Goal: Task Accomplishment & Management: Manage account settings

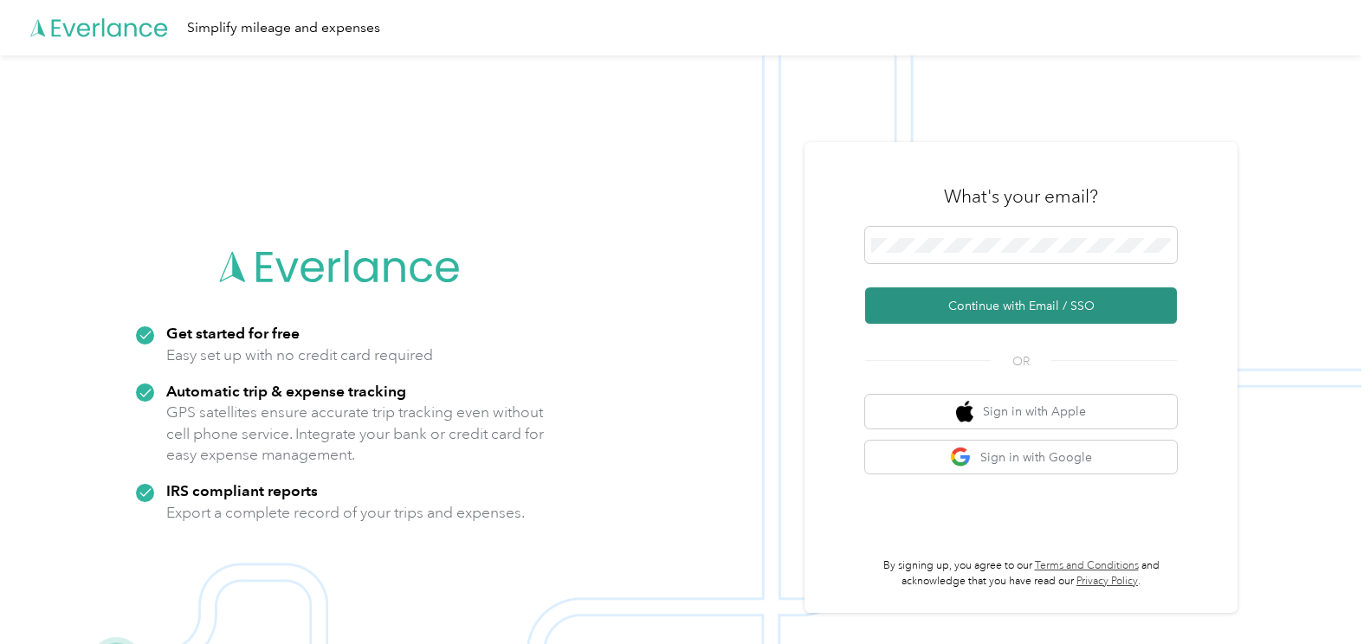
click at [1039, 306] on button "Continue with Email / SSO" at bounding box center [1021, 305] width 312 height 36
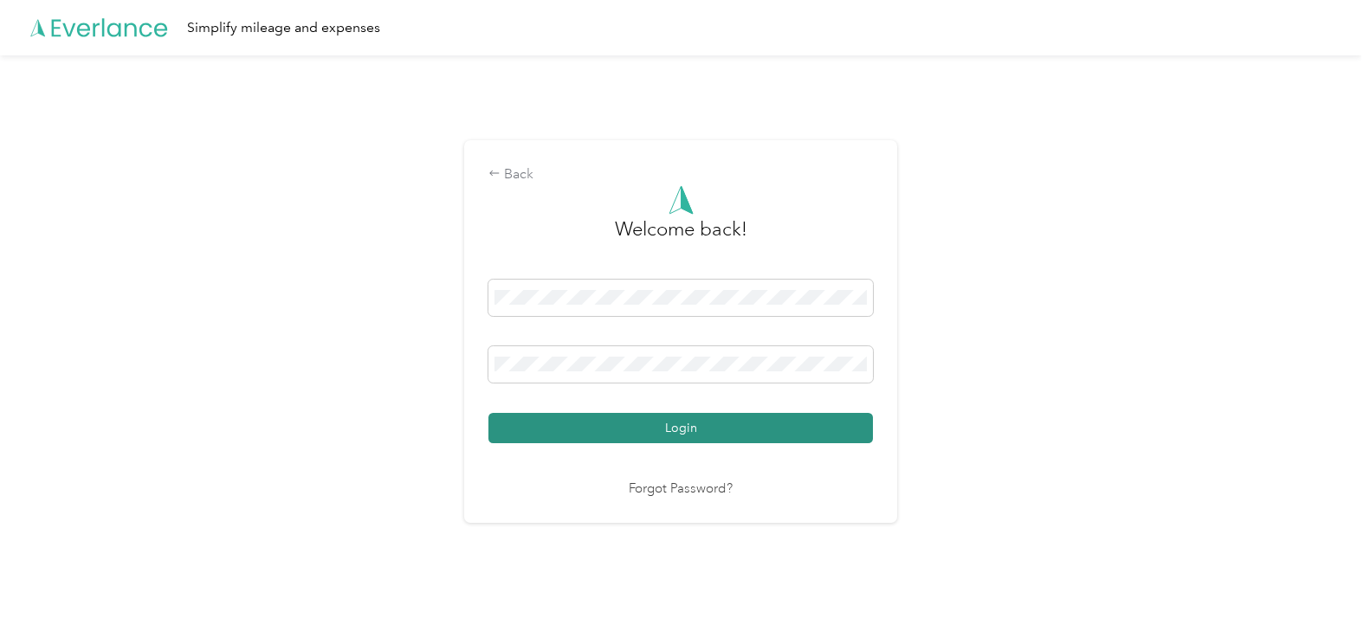
click at [696, 425] on button "Login" at bounding box center [680, 428] width 384 height 30
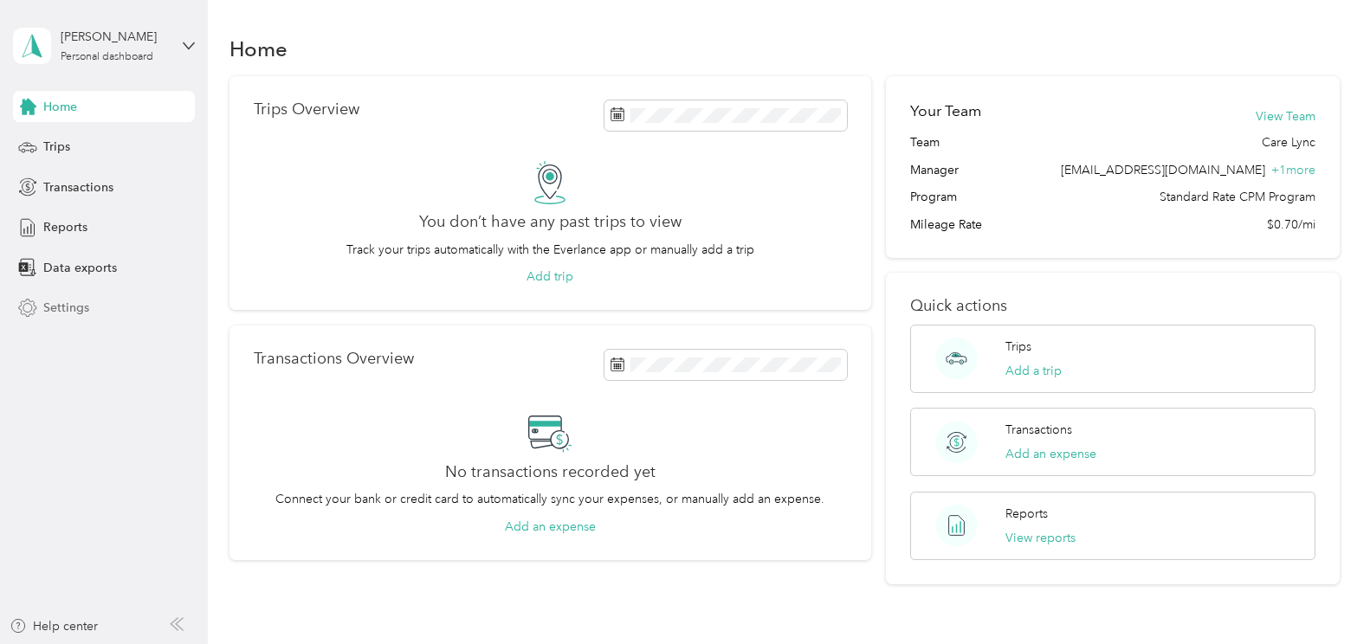
click at [71, 305] on span "Settings" at bounding box center [66, 308] width 46 height 18
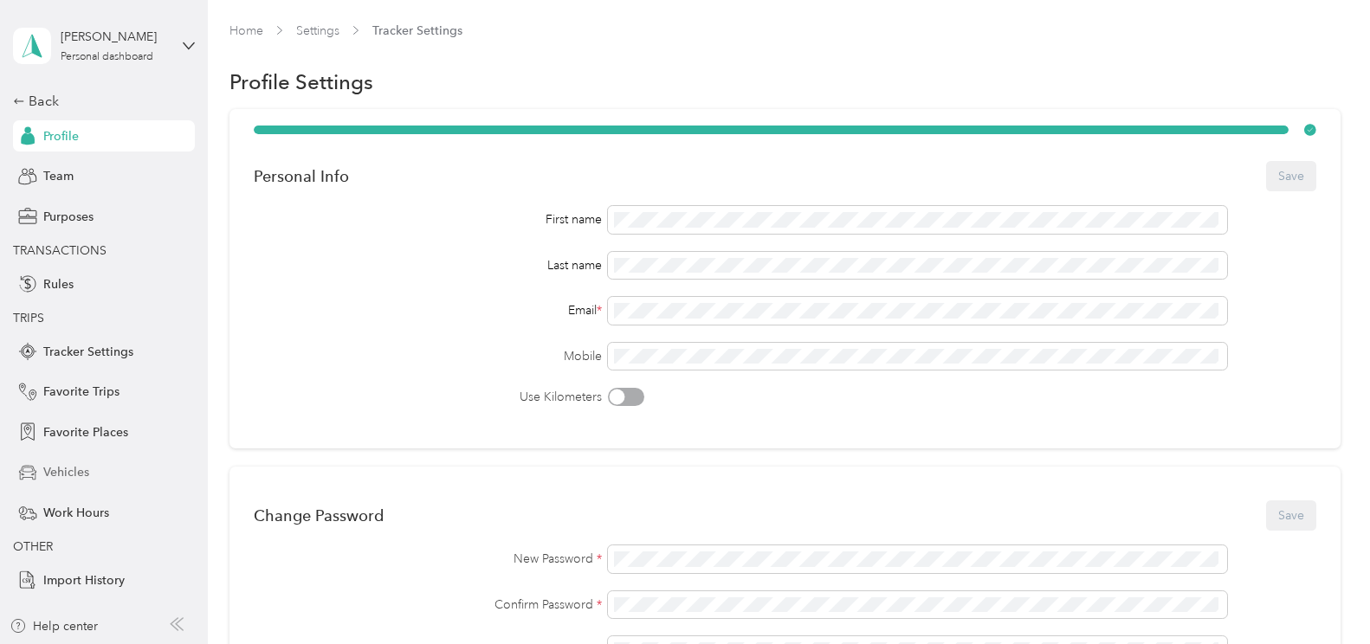
click at [71, 474] on span "Vehicles" at bounding box center [66, 472] width 46 height 18
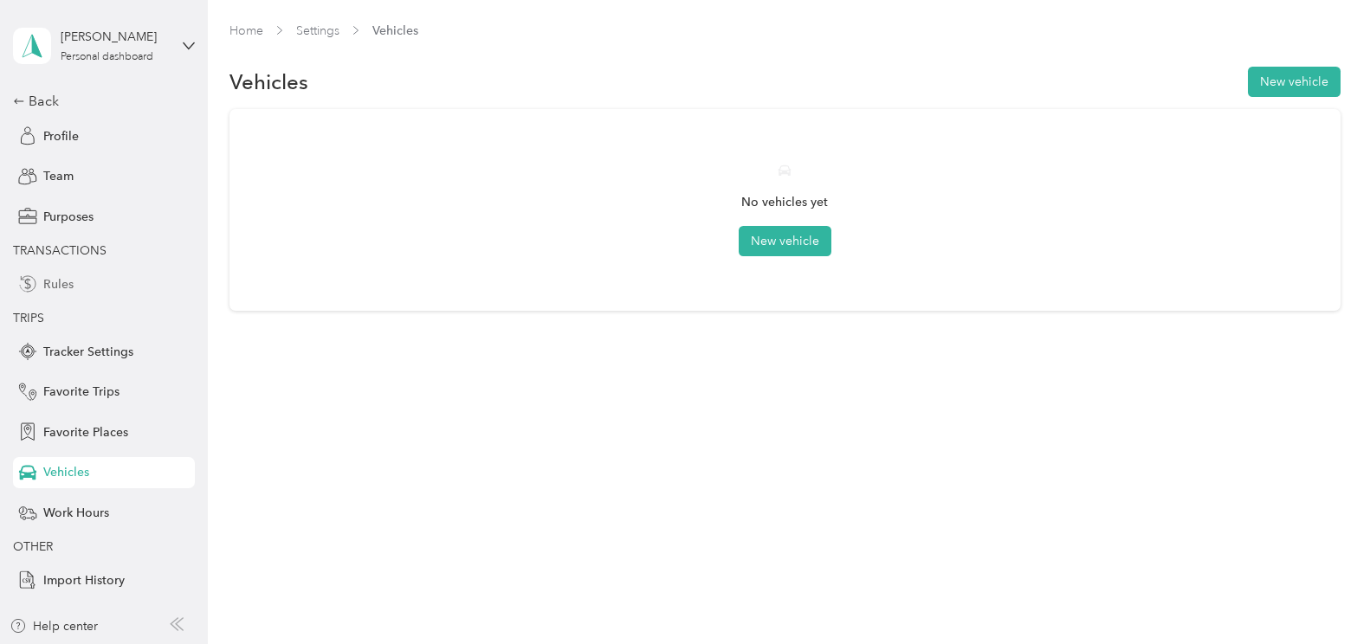
click at [58, 286] on span "Rules" at bounding box center [58, 284] width 30 height 18
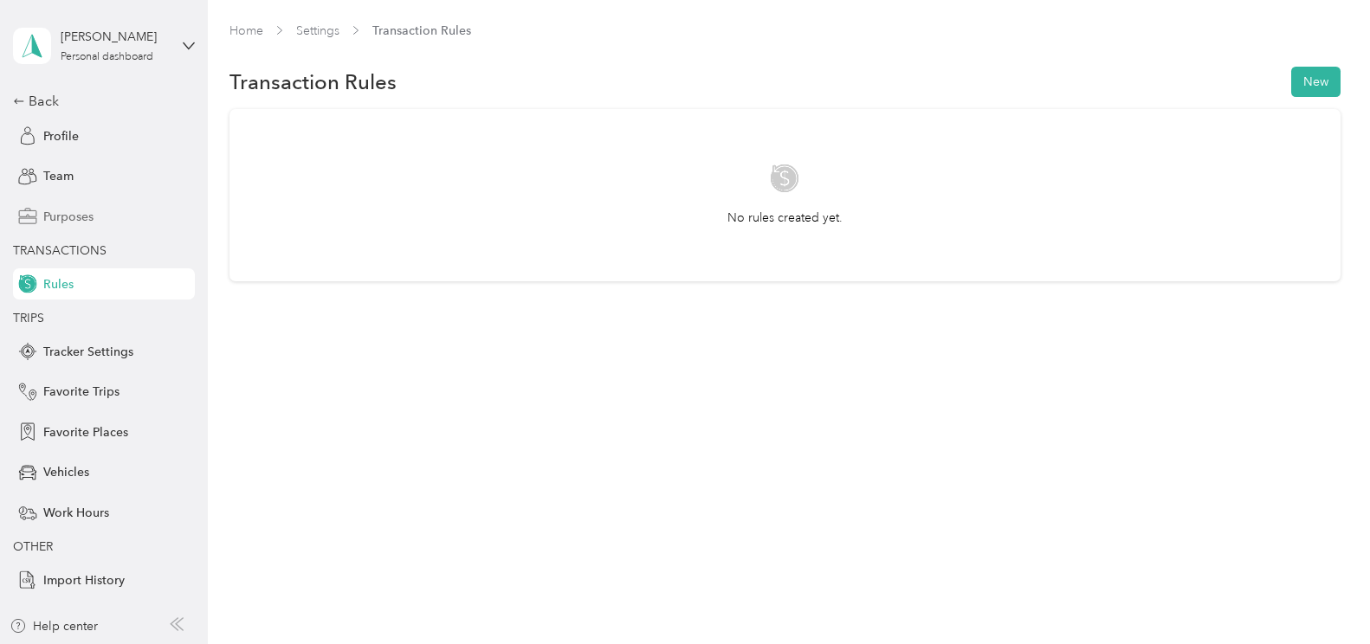
click at [76, 218] on span "Purposes" at bounding box center [68, 217] width 50 height 18
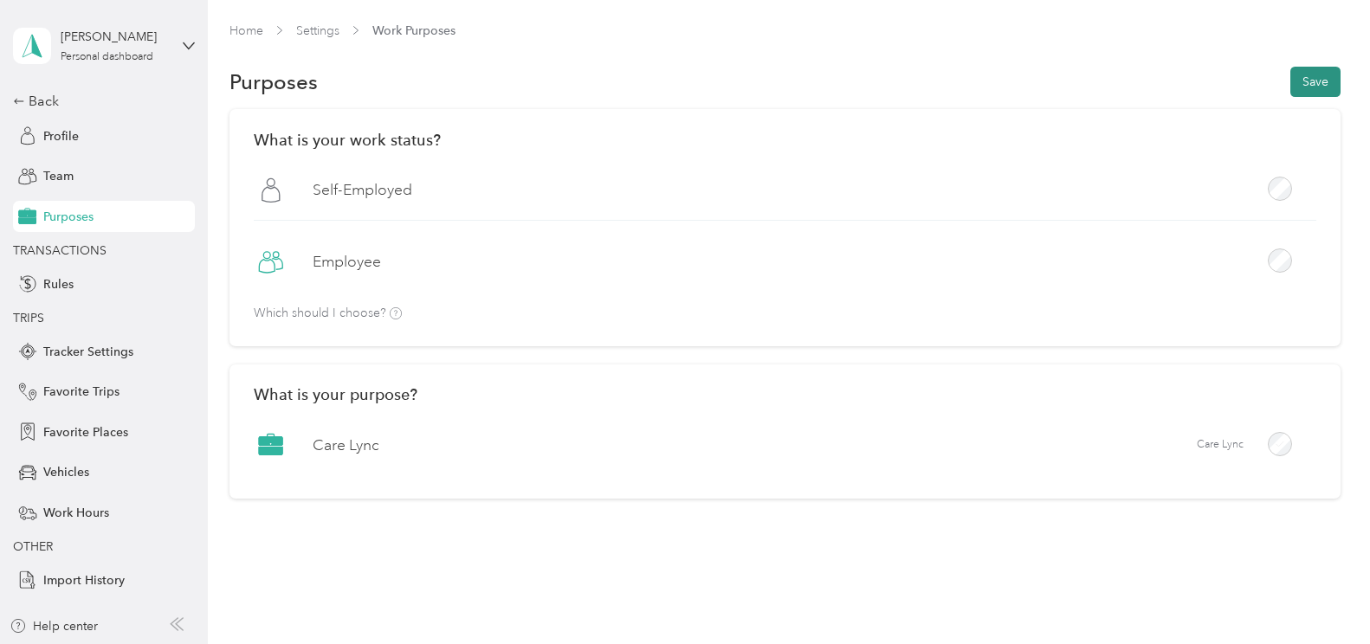
click at [1310, 84] on button "Save" at bounding box center [1315, 82] width 50 height 30
click at [80, 352] on span "Tracker Settings" at bounding box center [88, 352] width 90 height 18
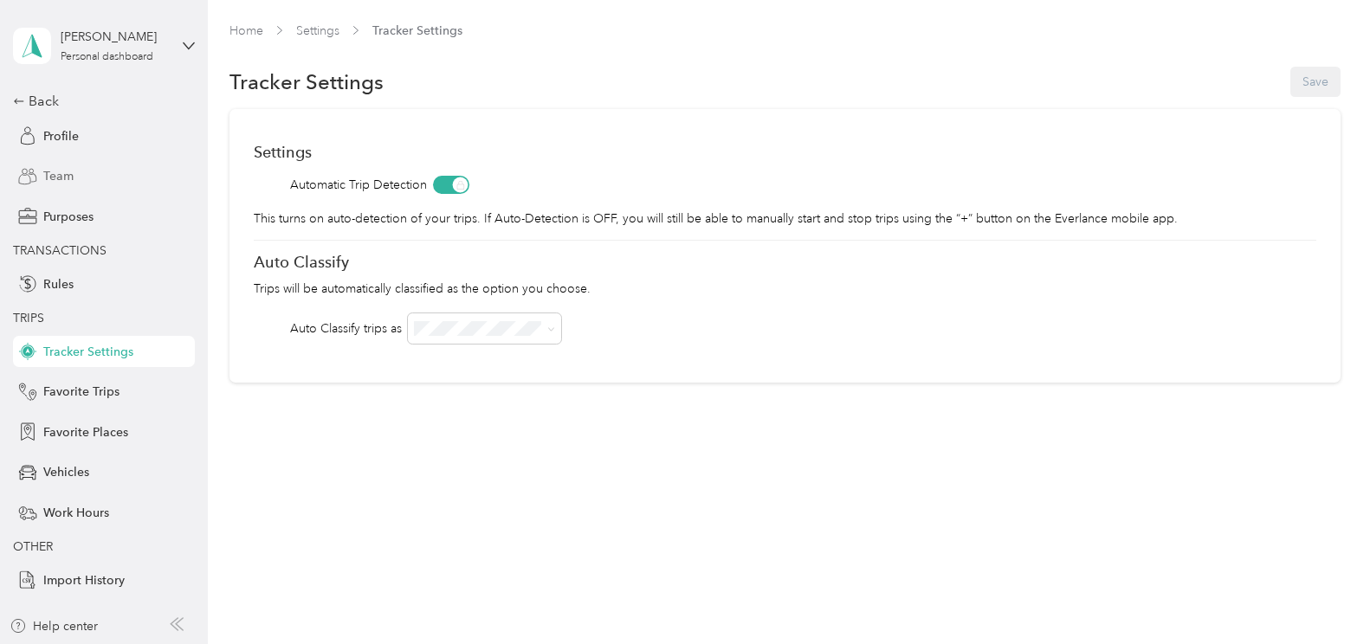
click at [56, 175] on span "Team" at bounding box center [58, 176] width 30 height 18
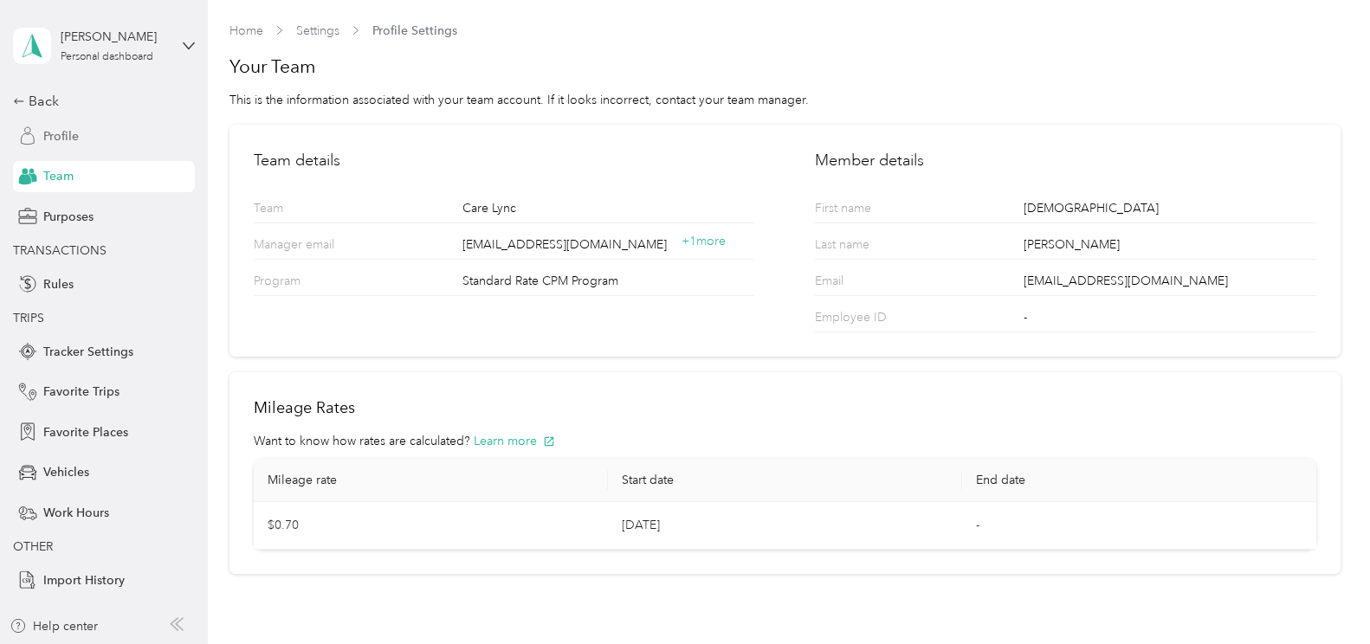
click at [54, 132] on span "Profile" at bounding box center [60, 136] width 35 height 18
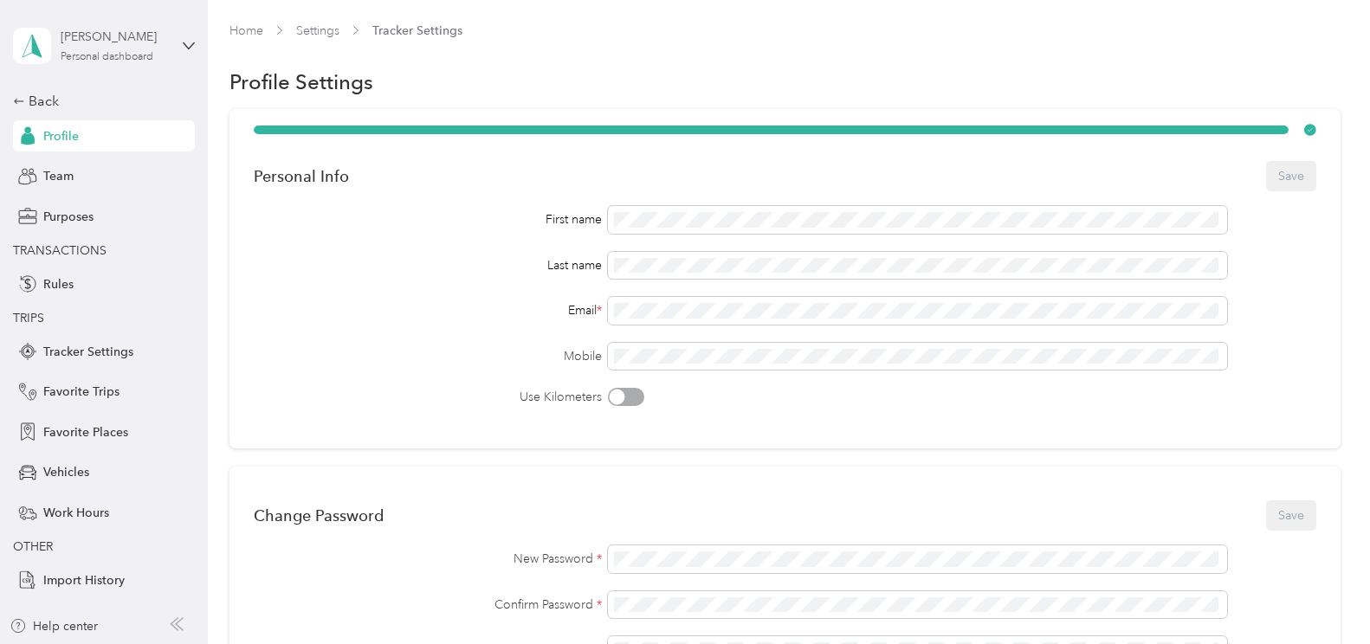
click at [74, 41] on div "[PERSON_NAME]" at bounding box center [115, 37] width 108 height 18
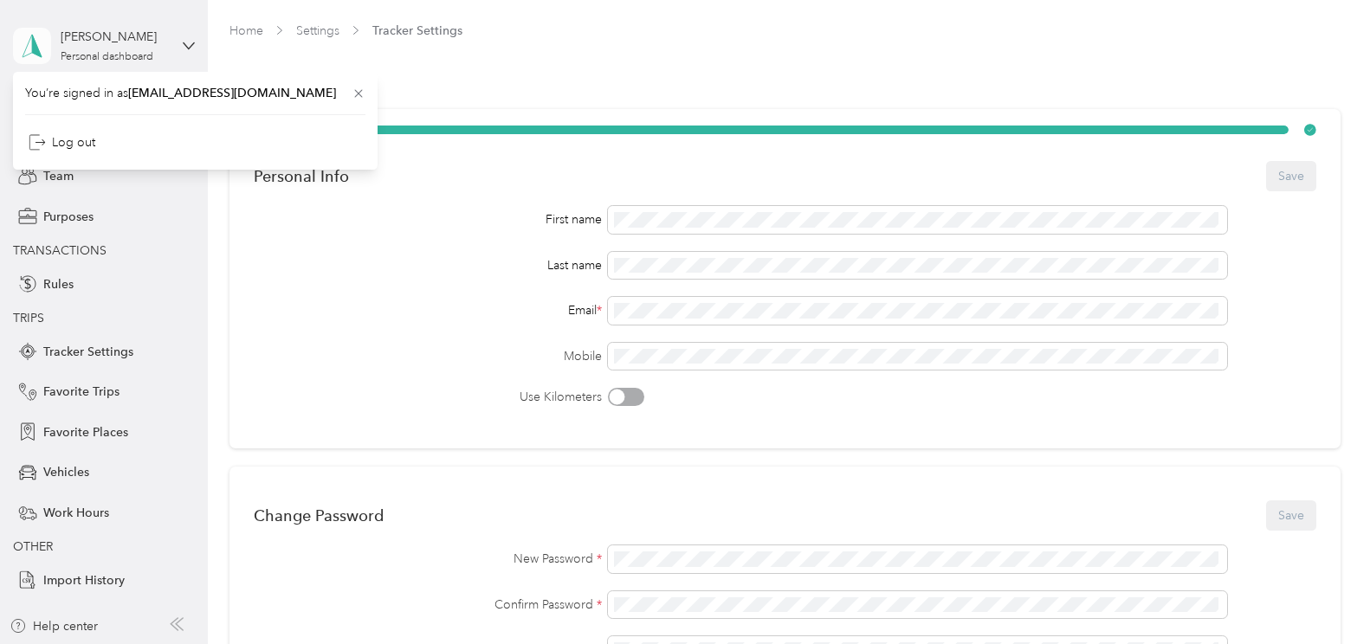
click at [29, 47] on icon at bounding box center [32, 46] width 26 height 24
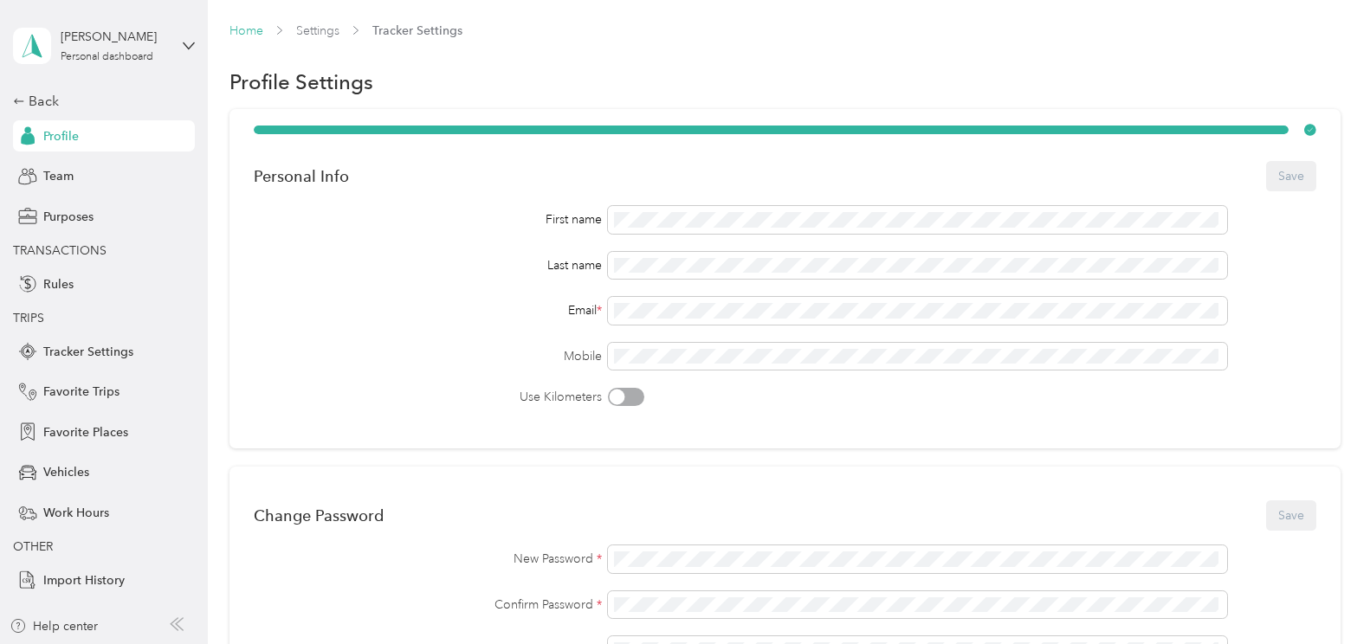
click at [247, 29] on link "Home" at bounding box center [246, 30] width 34 height 15
